Goal: Information Seeking & Learning: Learn about a topic

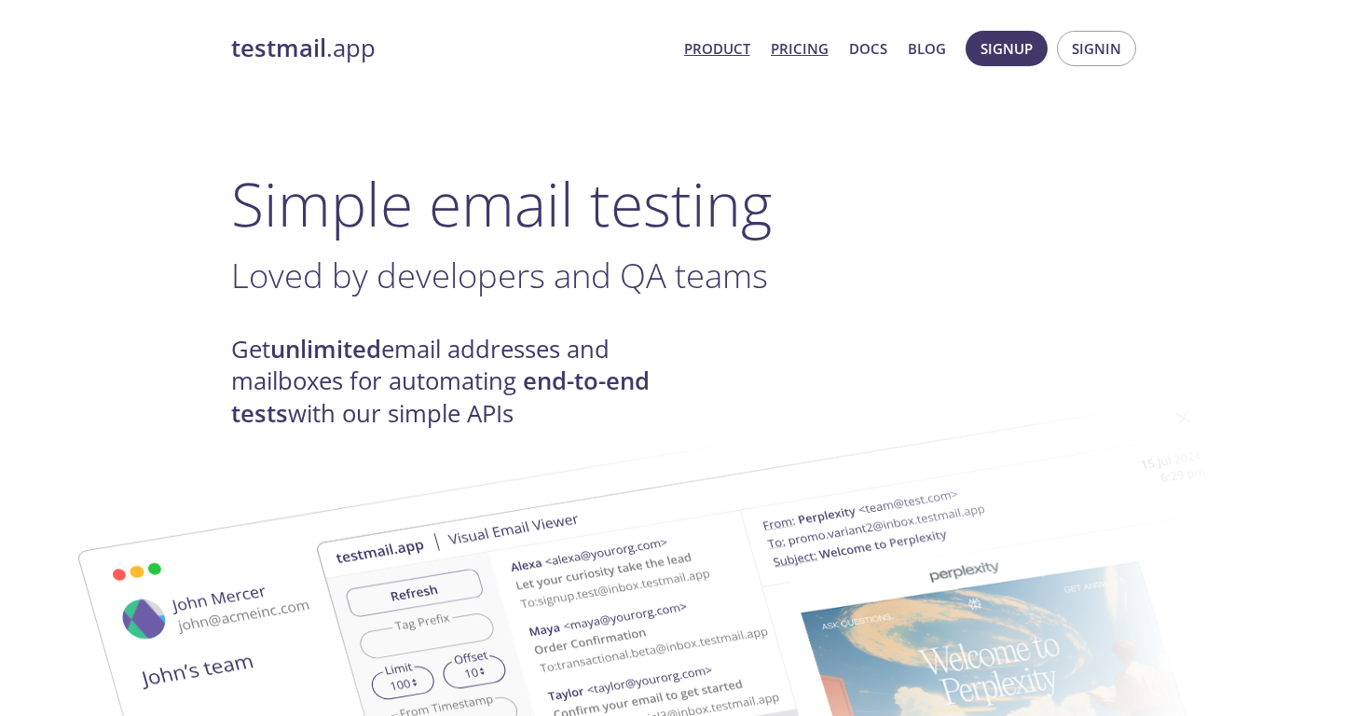
click at [809, 41] on link "Pricing" at bounding box center [800, 48] width 58 height 24
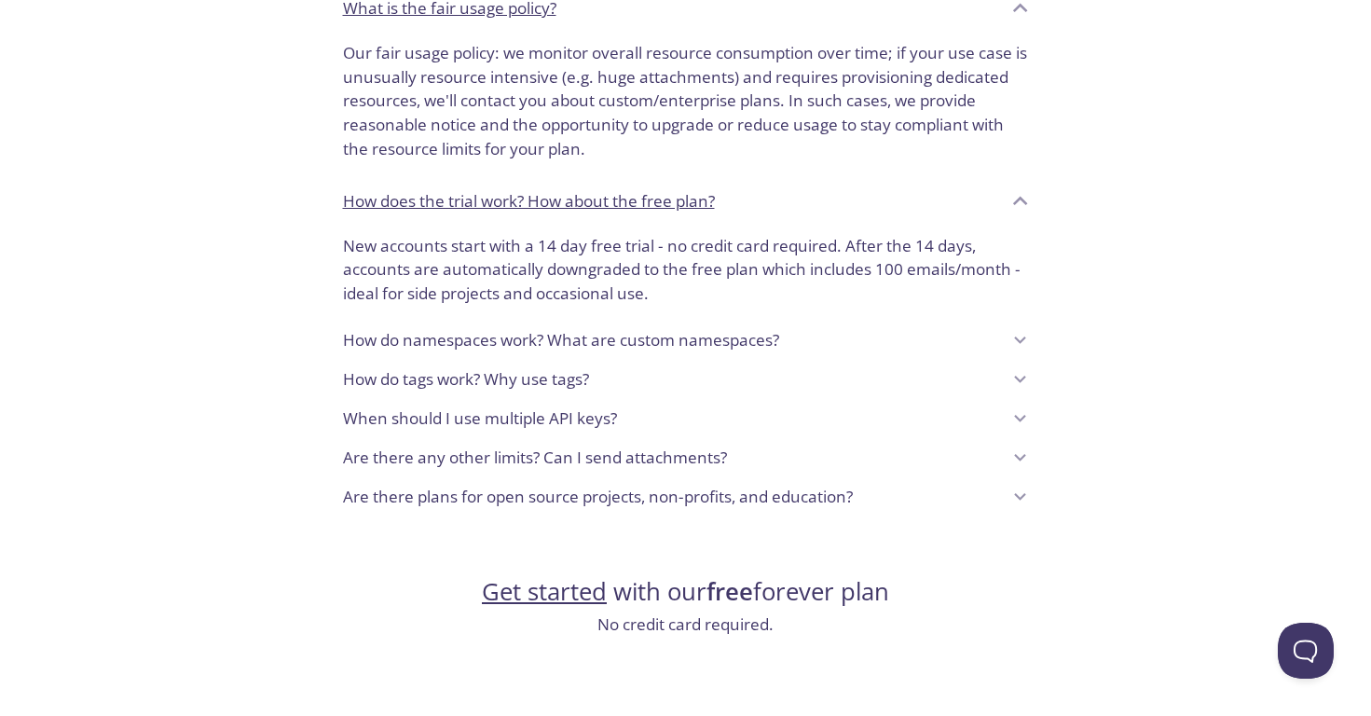
scroll to position [1449, 0]
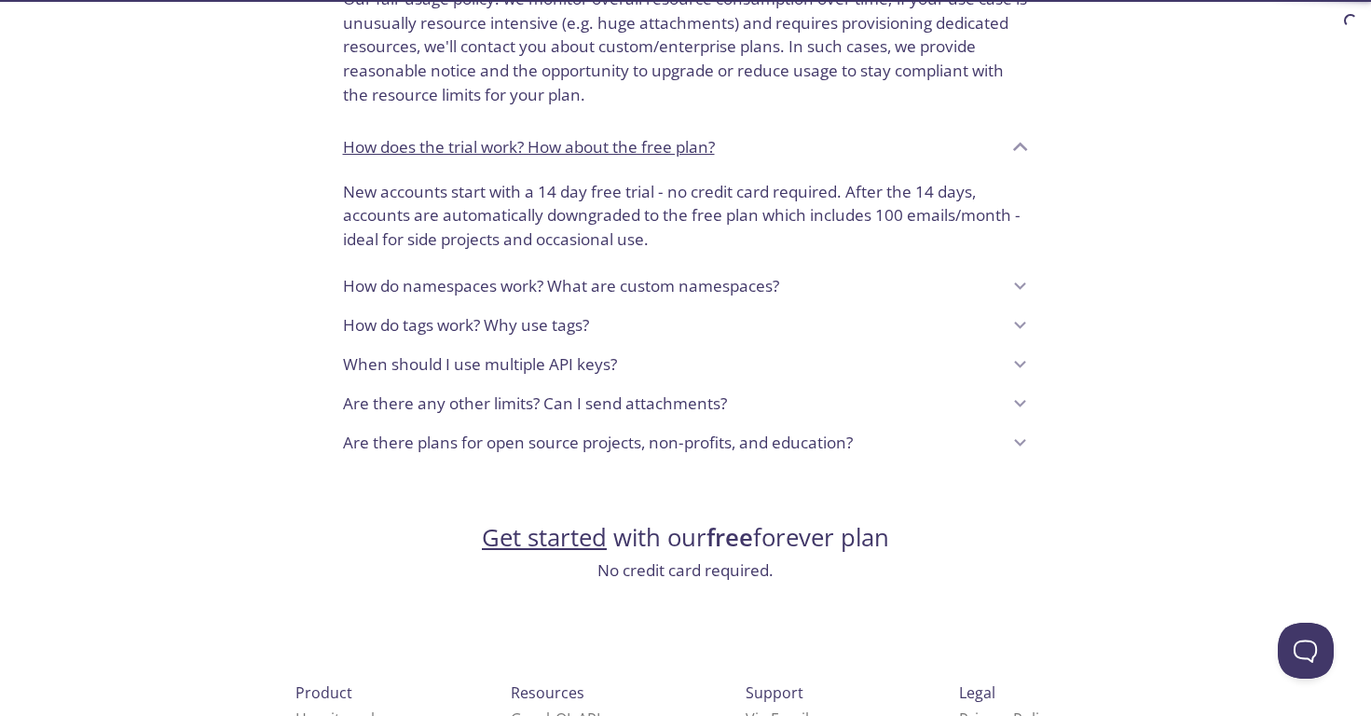
scroll to position [1570, 0]
